Goal: Information Seeking & Learning: Learn about a topic

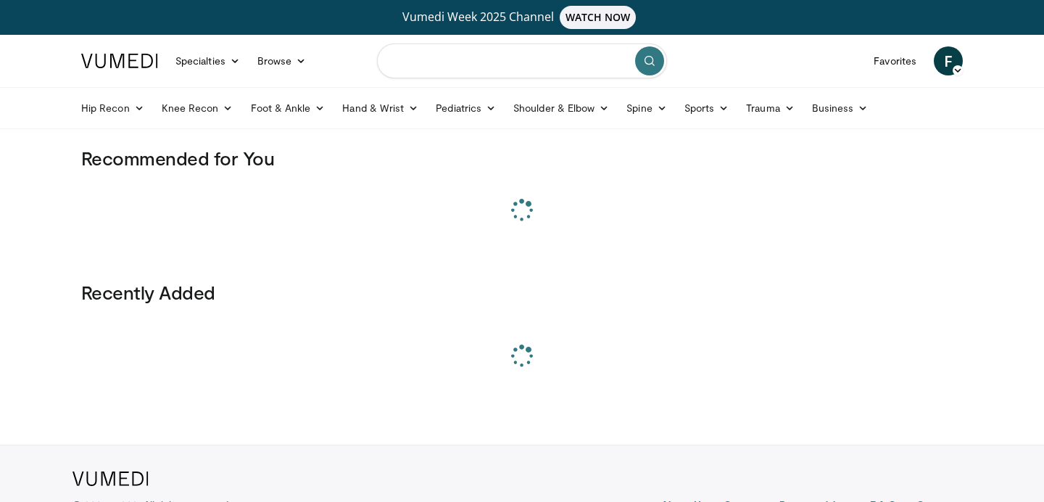
click at [482, 64] on input "Search topics, interventions" at bounding box center [522, 61] width 290 height 35
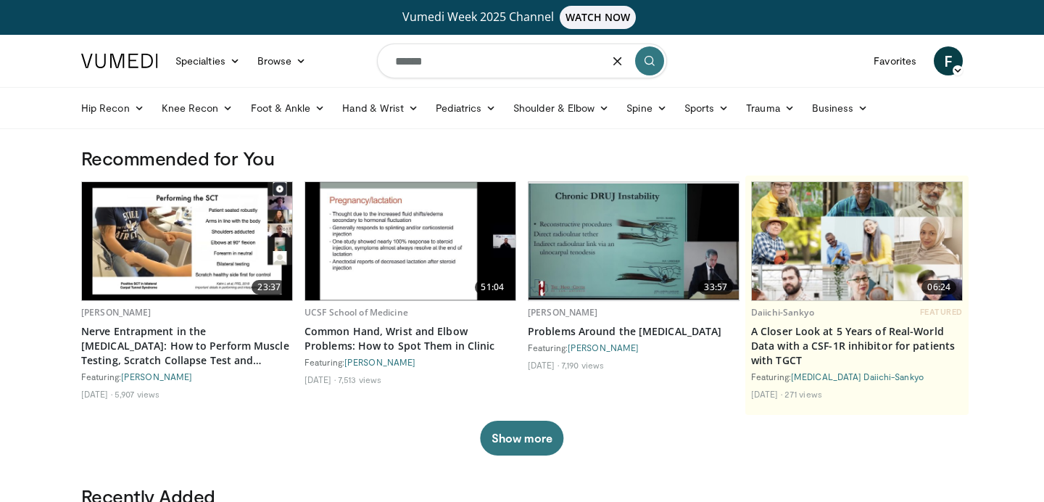
type input "******"
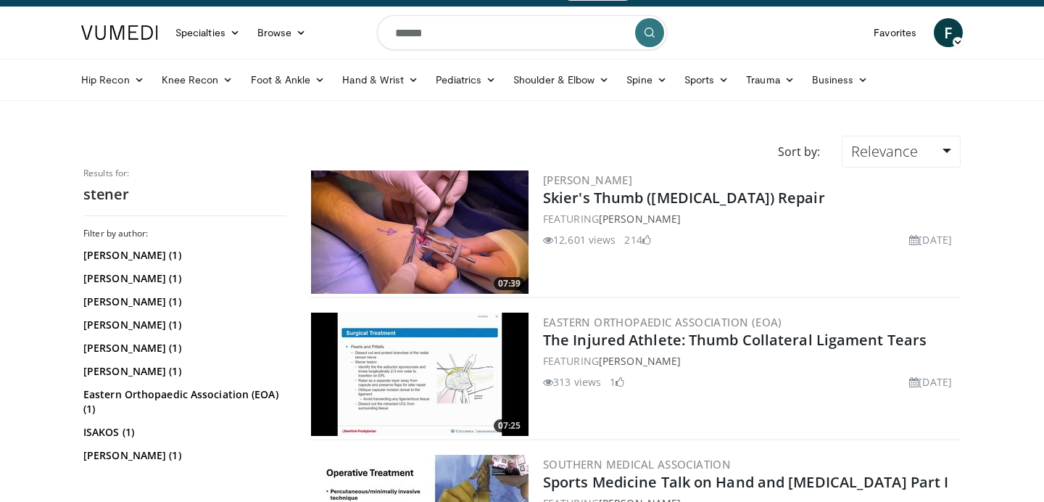
scroll to position [29, 0]
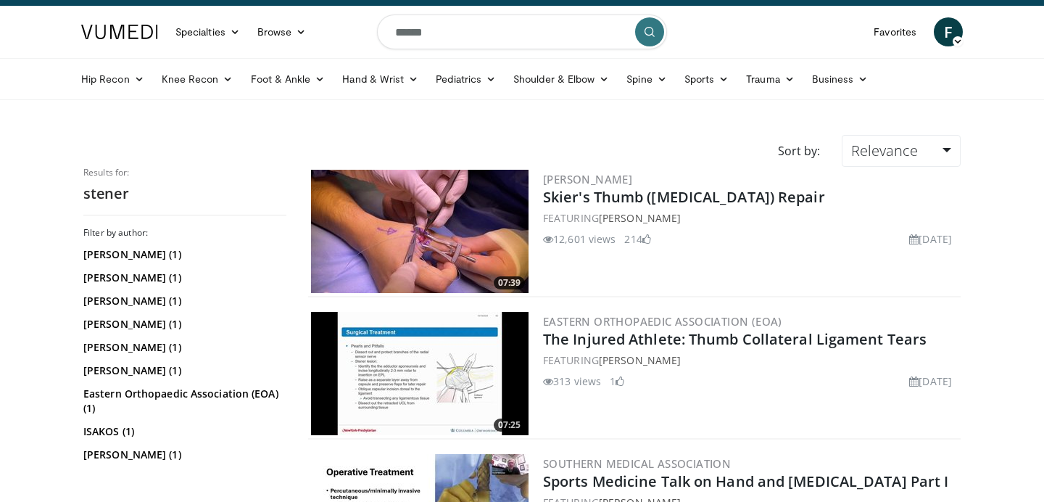
click at [441, 204] on img at bounding box center [420, 231] width 218 height 123
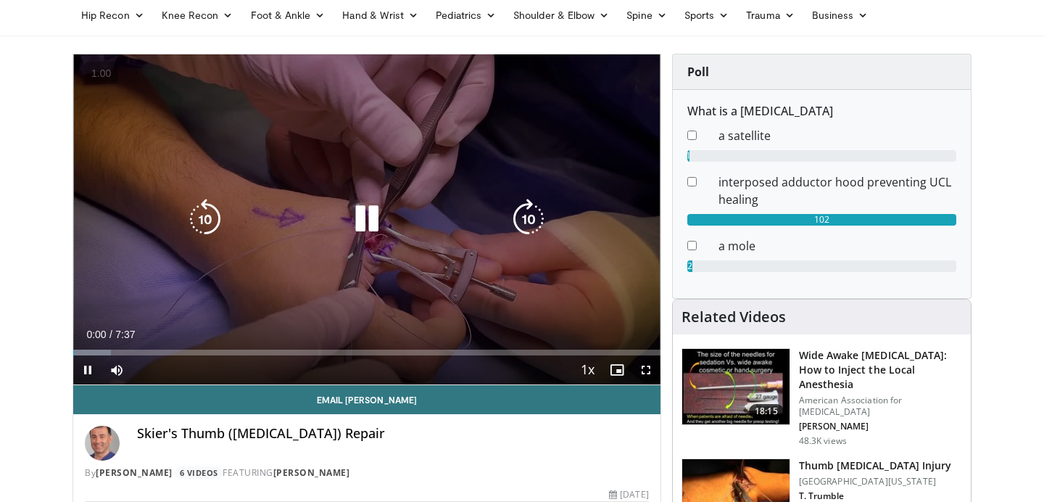
scroll to position [88, 0]
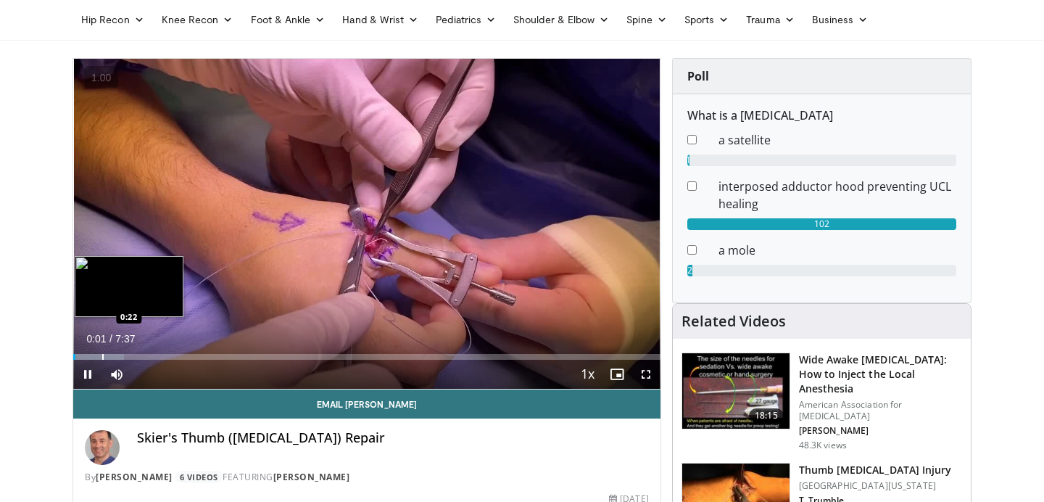
click at [102, 355] on div "Progress Bar" at bounding box center [102, 357] width 1 height 6
click at [128, 354] on div "Progress Bar" at bounding box center [128, 357] width 1 height 6
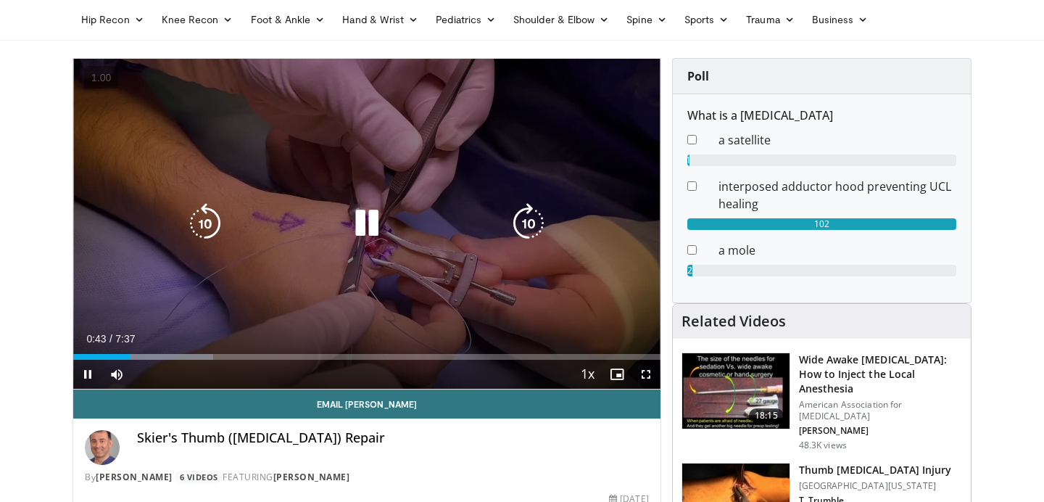
click at [288, 230] on div "Video Player" at bounding box center [367, 223] width 352 height 29
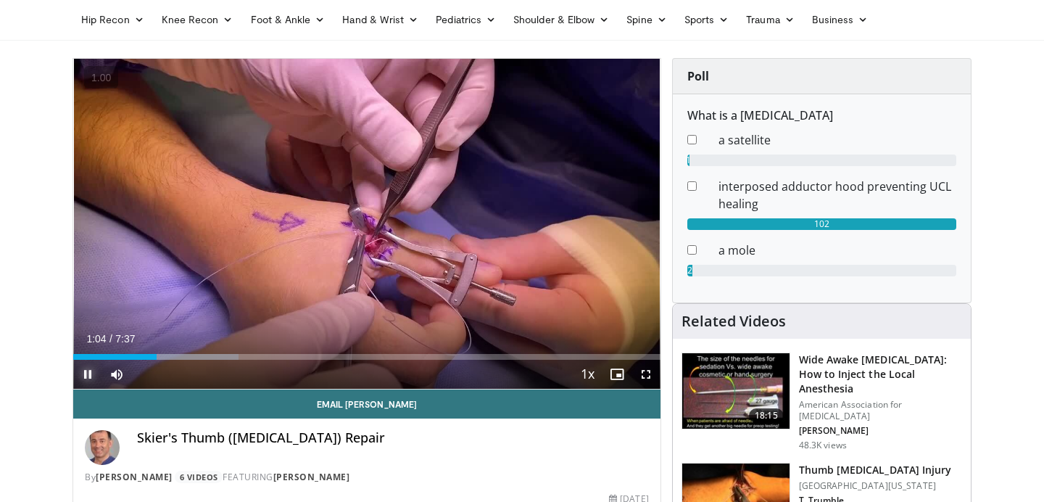
click at [90, 371] on span "Video Player" at bounding box center [87, 374] width 29 height 29
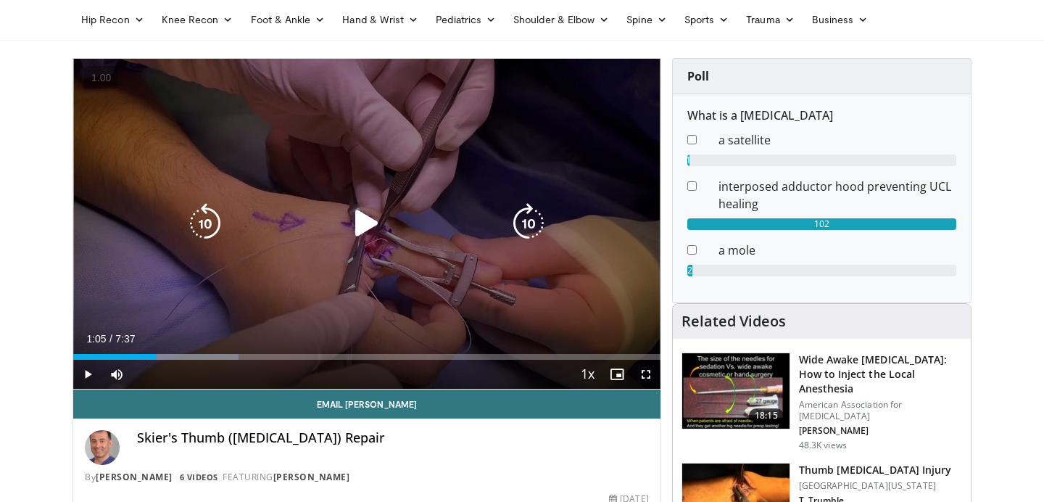
click at [208, 250] on div "10 seconds Tap to unmute" at bounding box center [366, 224] width 587 height 330
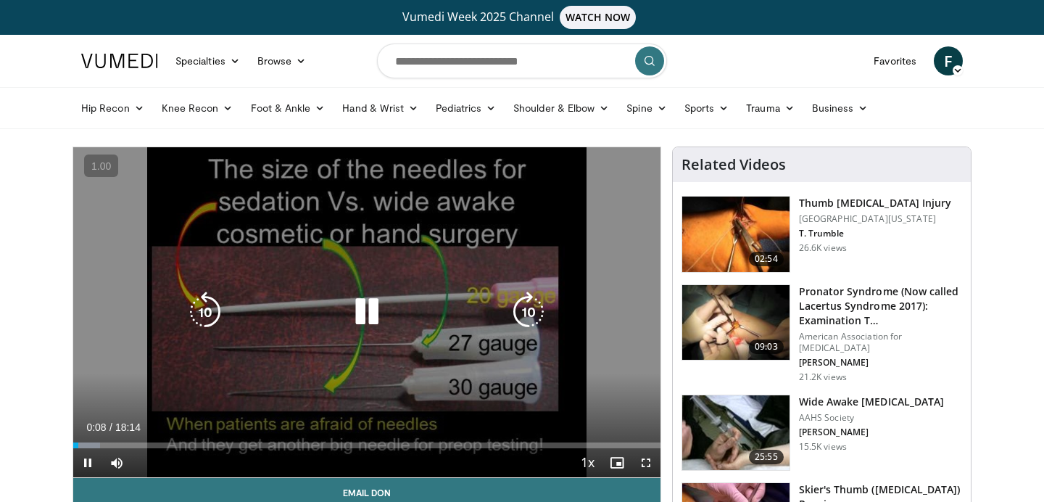
click at [370, 331] on icon "Video Player" at bounding box center [367, 312] width 41 height 41
